Goal: Information Seeking & Learning: Learn about a topic

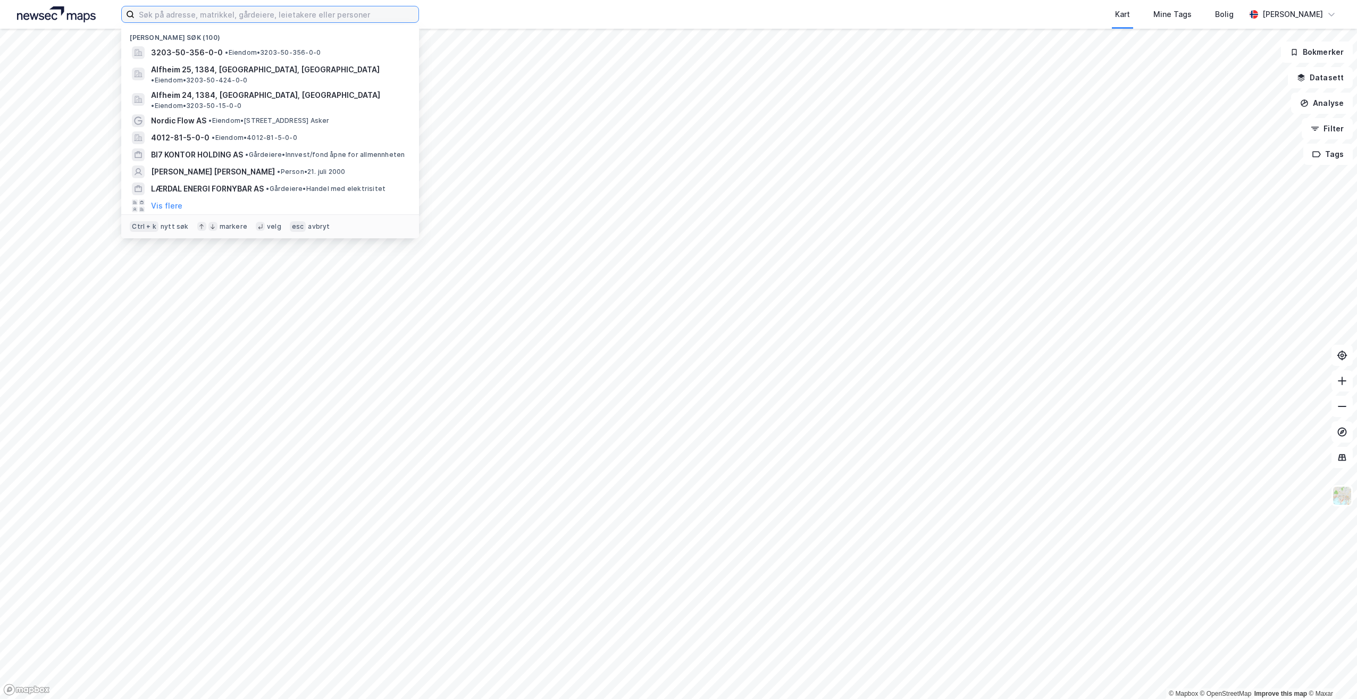
click at [195, 14] on input at bounding box center [277, 14] width 284 height 16
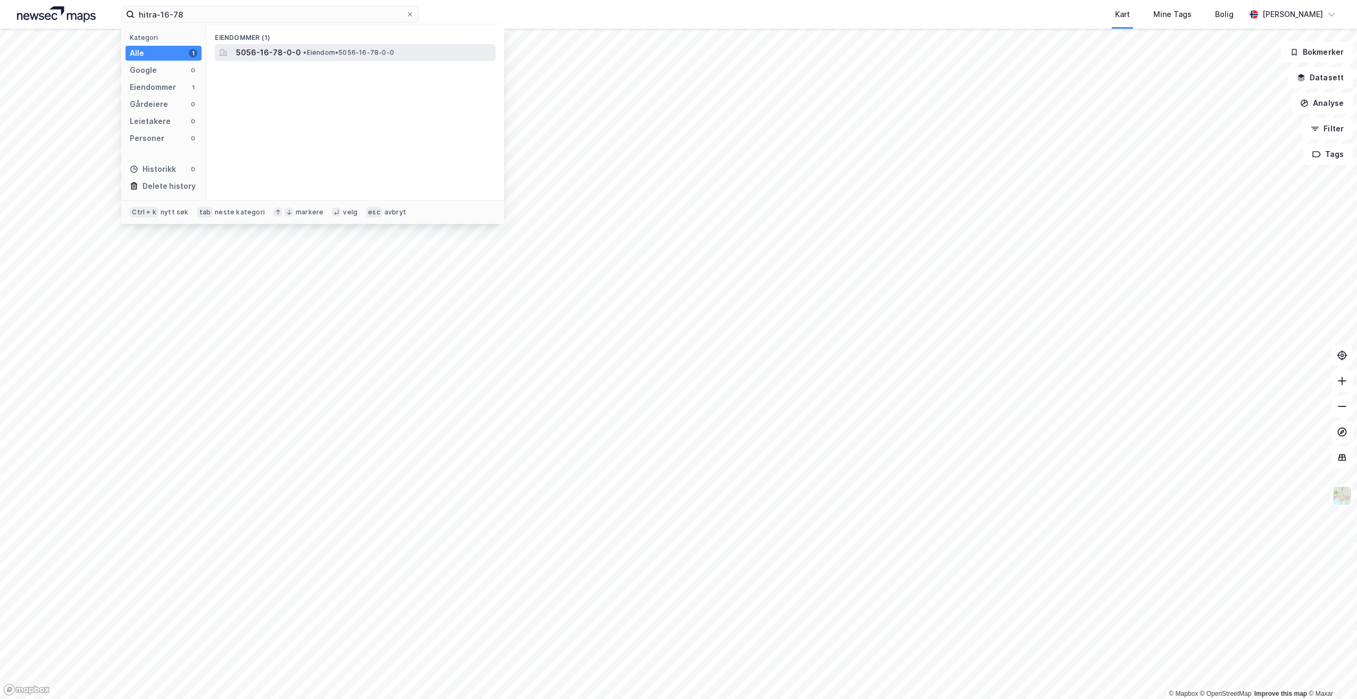
click at [273, 49] on span "5056-16-78-0-0" at bounding box center [268, 52] width 65 height 13
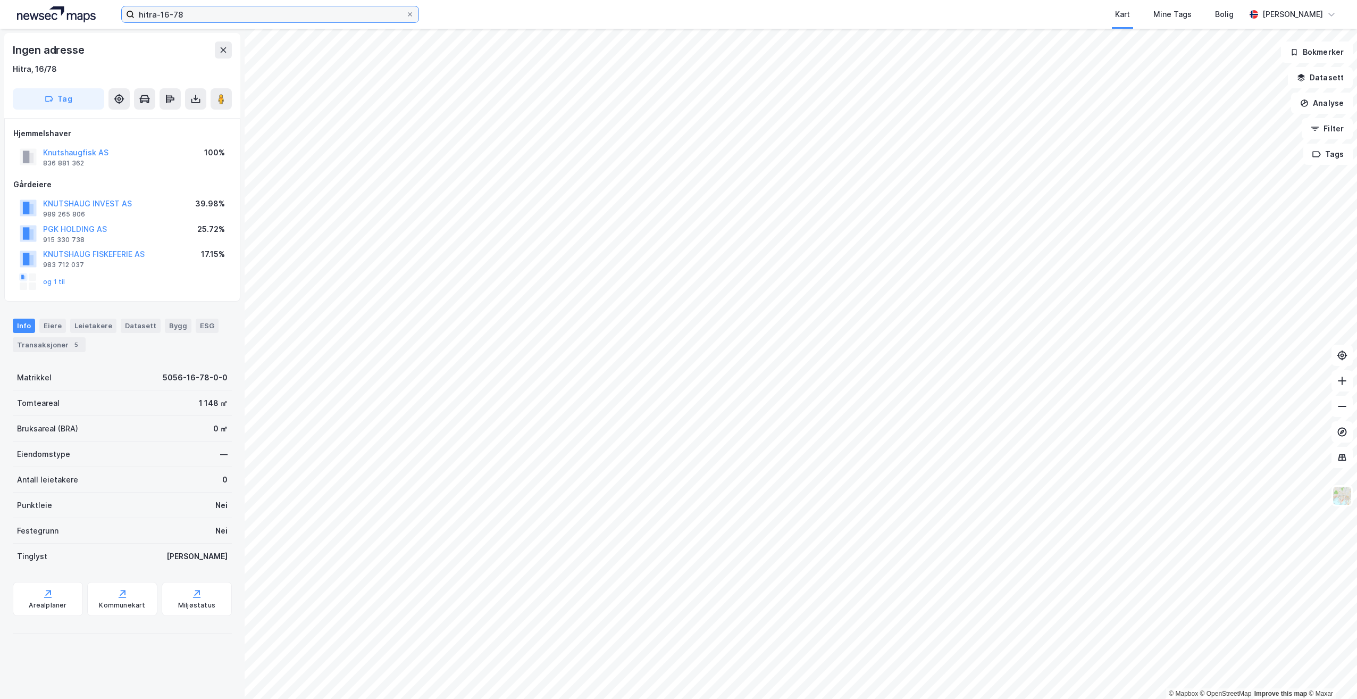
click at [188, 10] on input "hitra-16-78" at bounding box center [270, 14] width 271 height 16
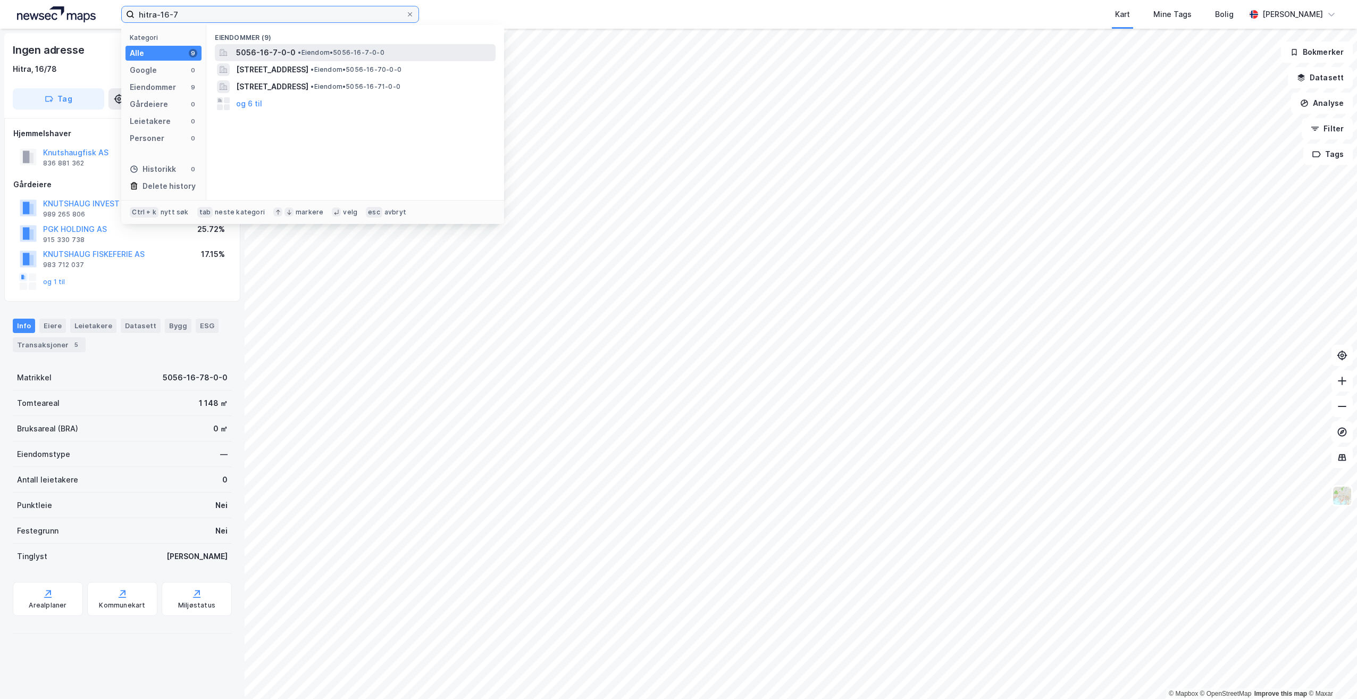
type input "hitra-16-7"
click at [280, 52] on span "5056-16-7-0-0" at bounding box center [266, 52] width 60 height 13
